Goal: Check status: Check status

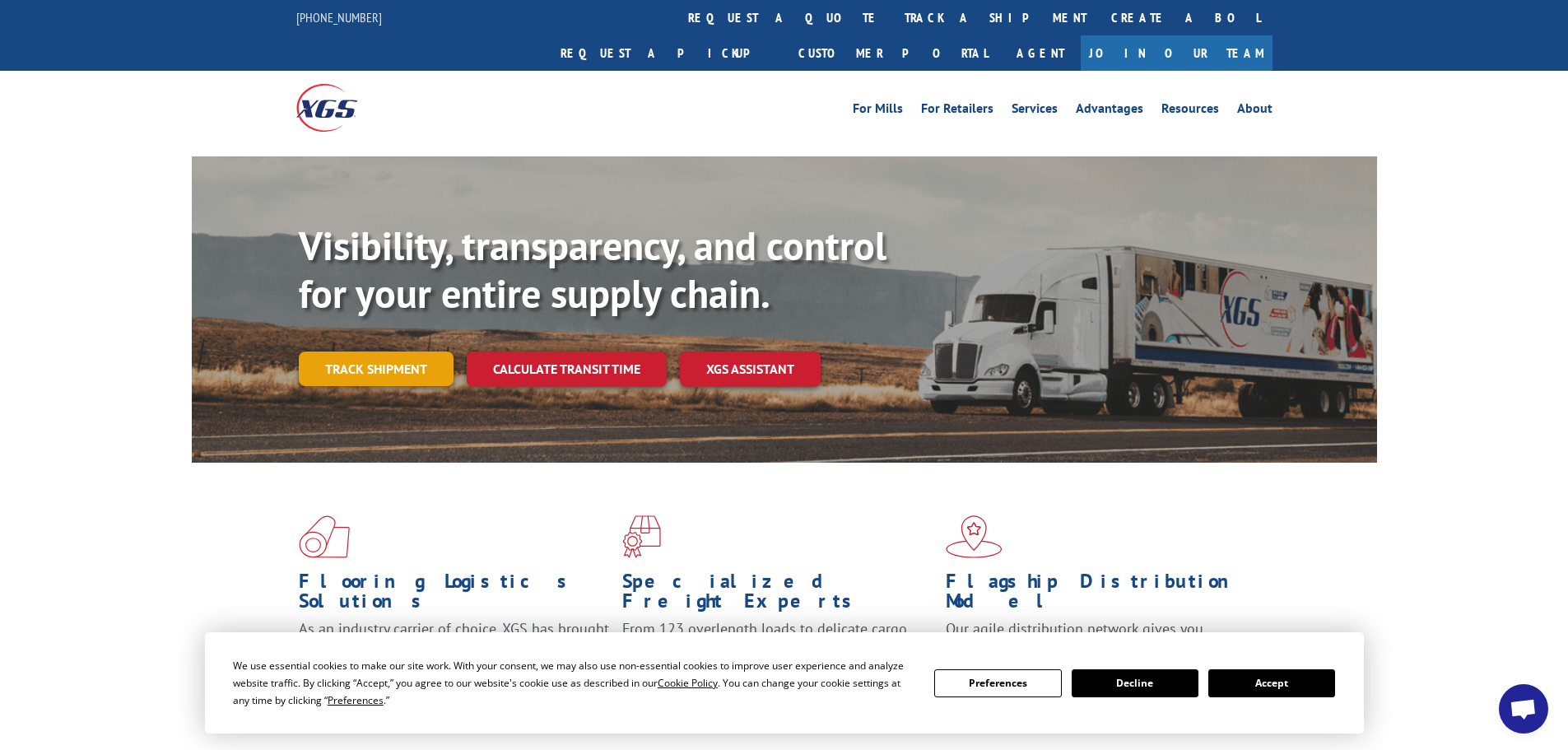
click at [418, 351] on link "Track shipment" at bounding box center [375, 368] width 155 height 35
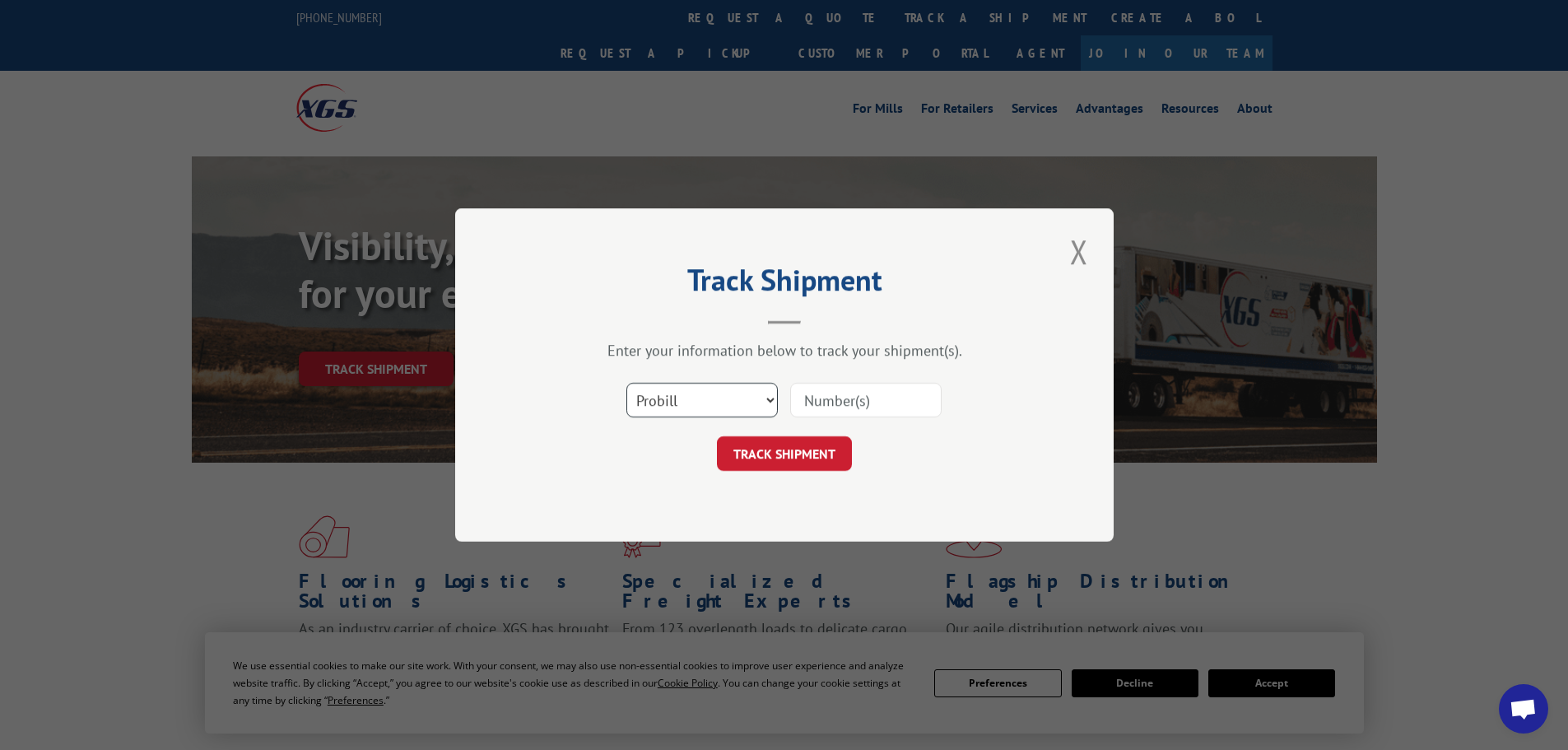
click at [716, 402] on select "Select category... Probill BOL PO" at bounding box center [702, 400] width 151 height 35
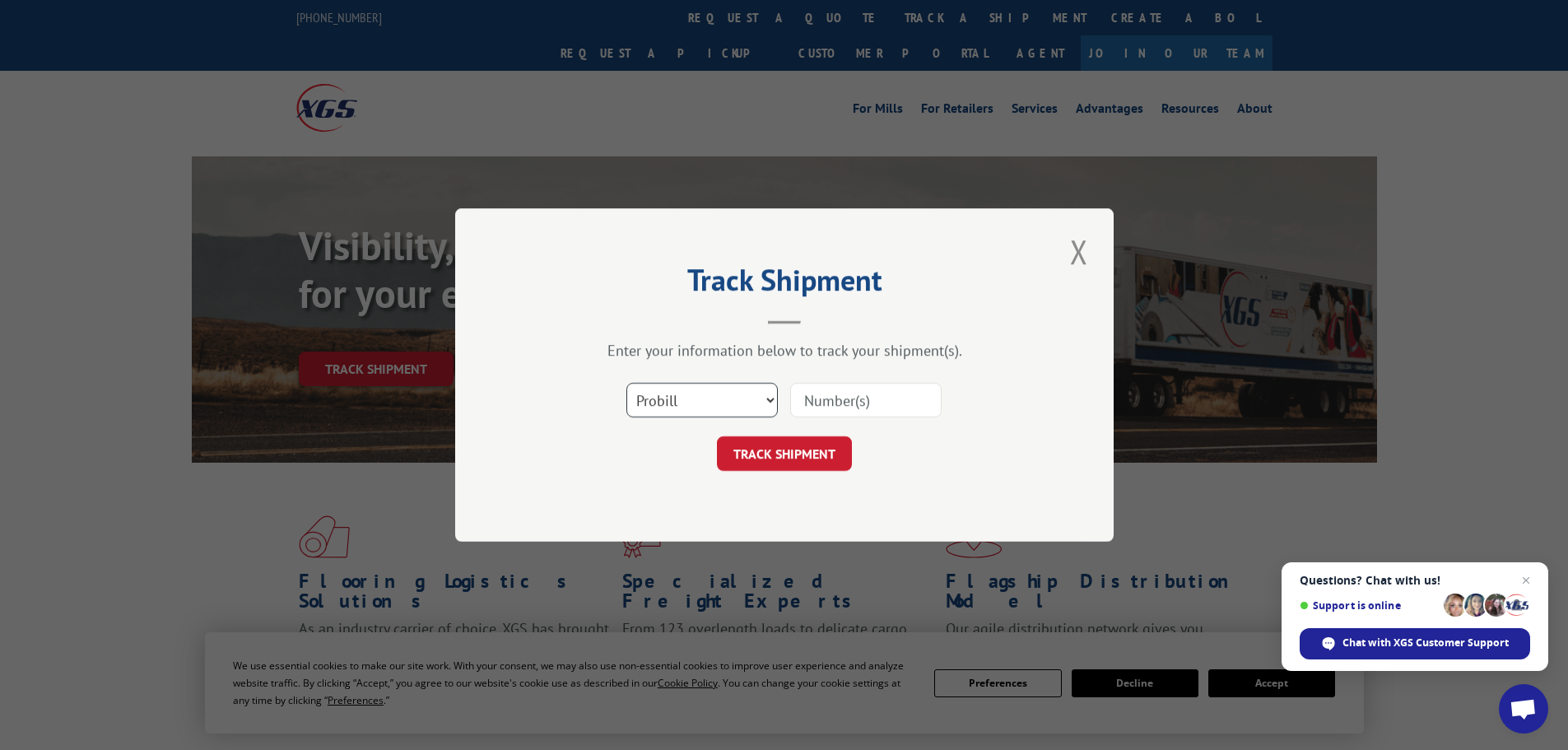
select select "bol"
click at [627, 383] on select "Select category... Probill BOL PO" at bounding box center [702, 400] width 151 height 35
click at [839, 400] on input at bounding box center [865, 400] width 151 height 35
paste input "5959214"
type input "5959214"
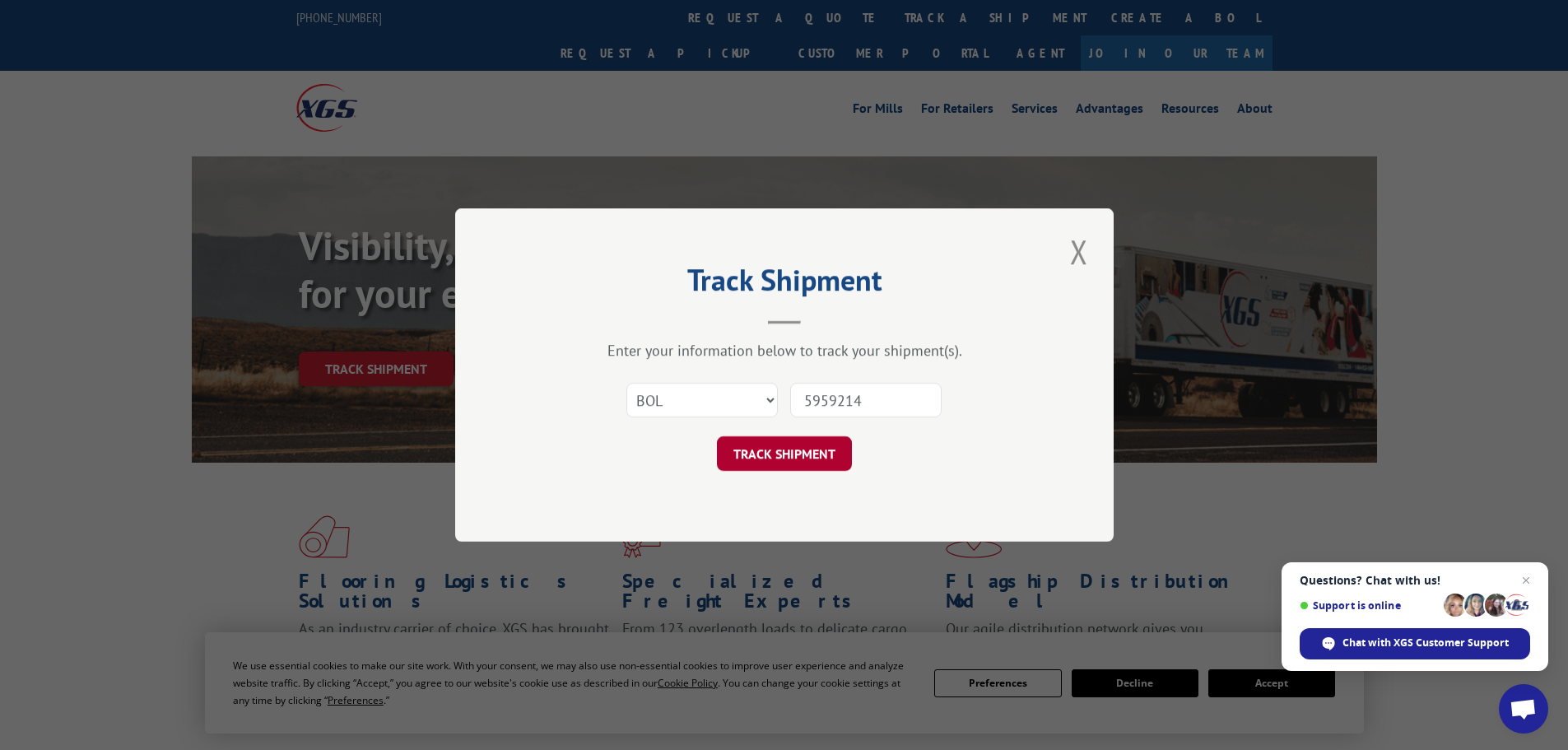
click at [788, 451] on button "TRACK SHIPMENT" at bounding box center [784, 453] width 135 height 35
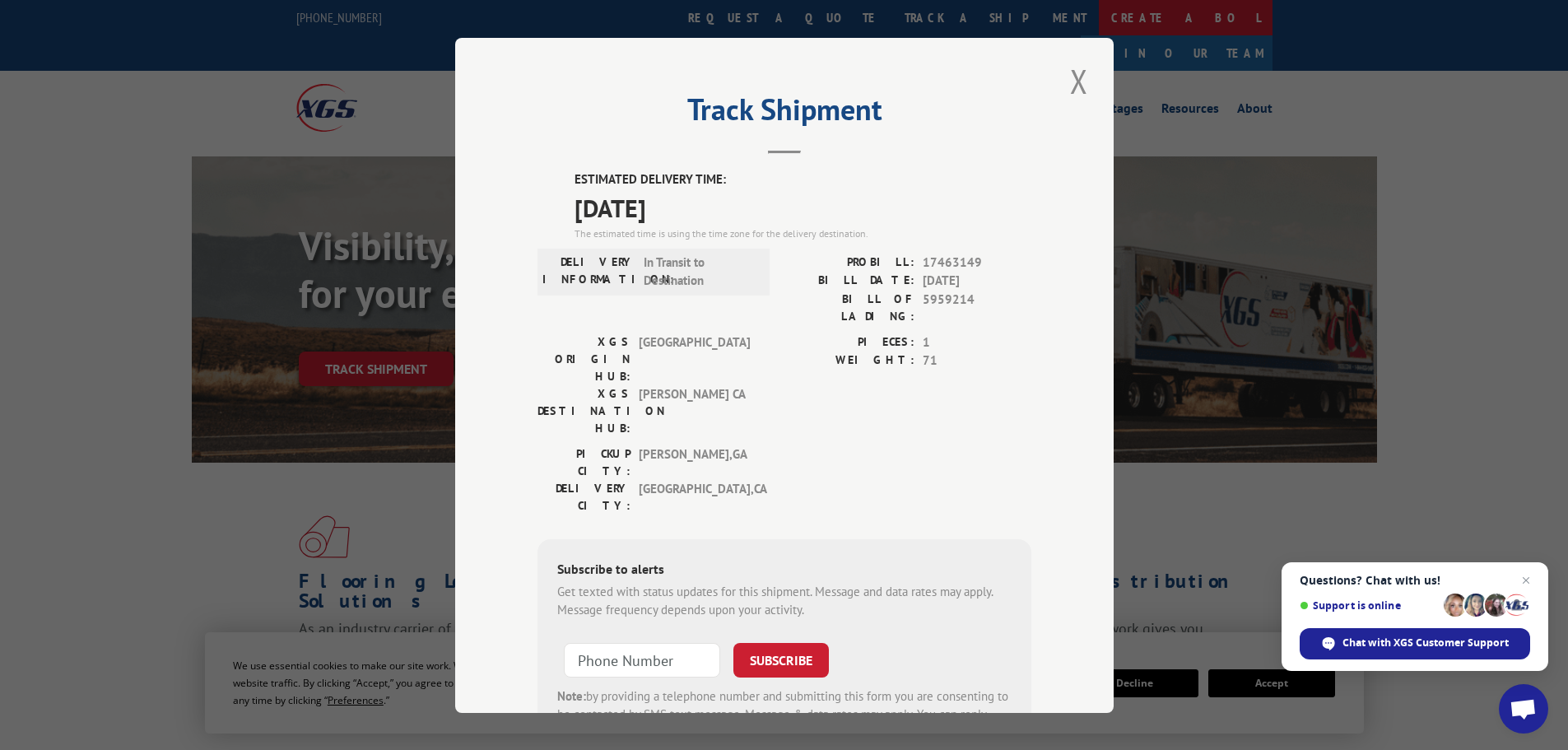
drag, startPoint x: 1072, startPoint y: 92, endPoint x: 850, endPoint y: 27, distance: 231.3
click at [1073, 91] on button "Close modal" at bounding box center [1079, 80] width 28 height 46
